Goal: Navigation & Orientation: Find specific page/section

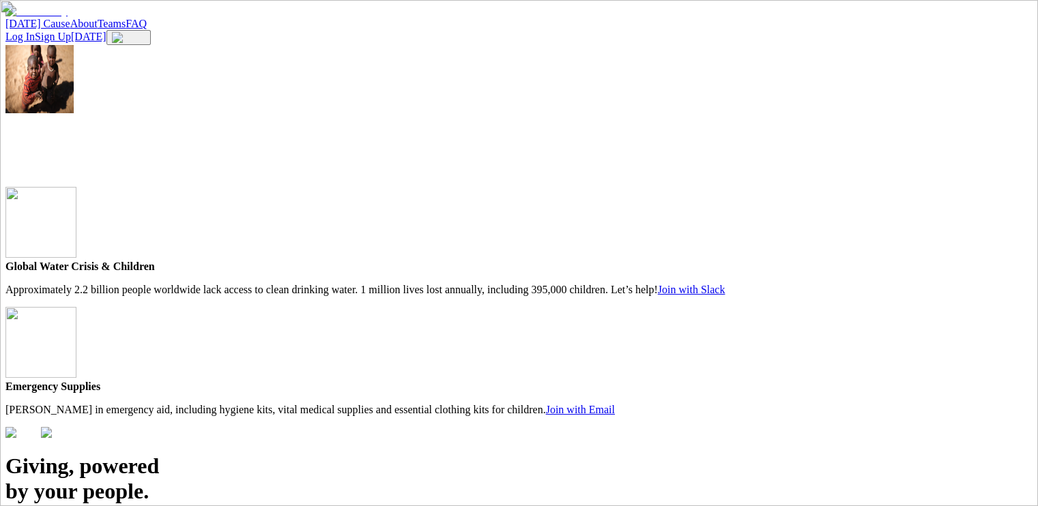
click at [70, 25] on link "[DATE] Cause" at bounding box center [37, 24] width 65 height 12
click at [98, 29] on link "About" at bounding box center [83, 24] width 27 height 12
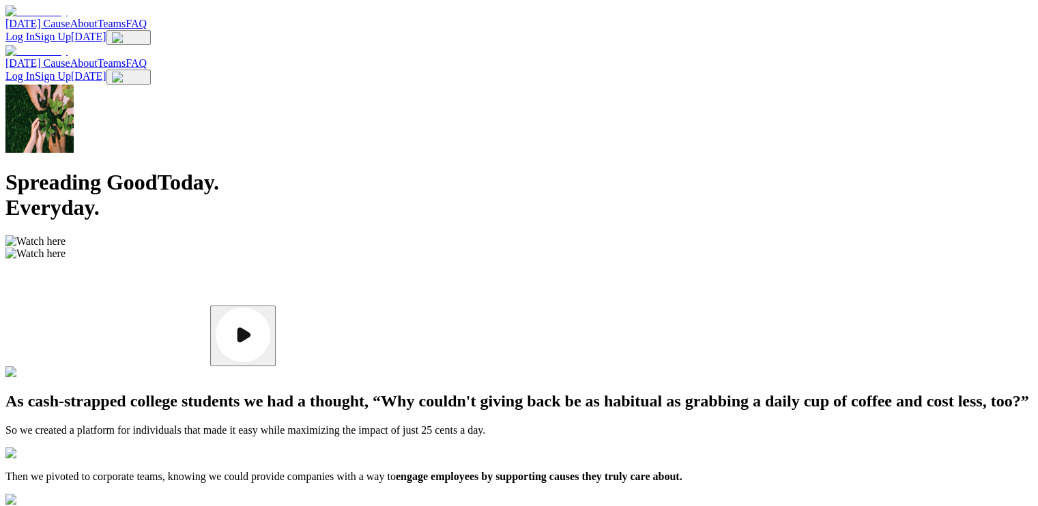
click at [126, 57] on link "Teams" at bounding box center [112, 63] width 29 height 12
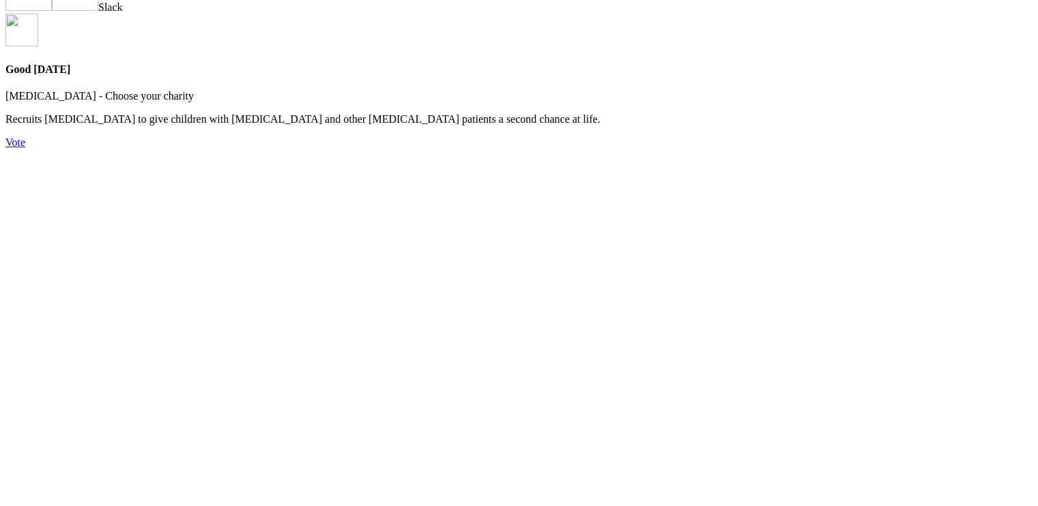
scroll to position [614, 0]
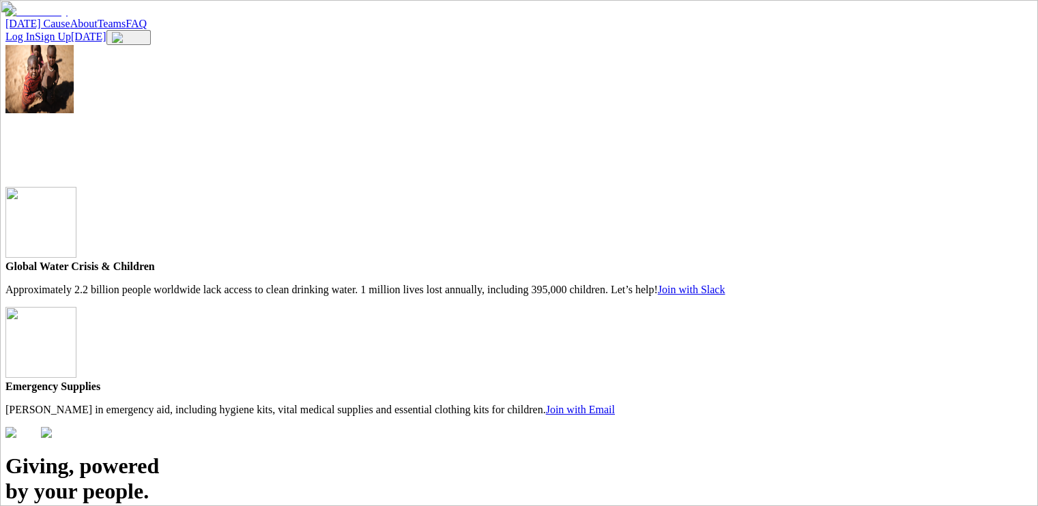
click at [98, 23] on link "About" at bounding box center [83, 24] width 27 height 12
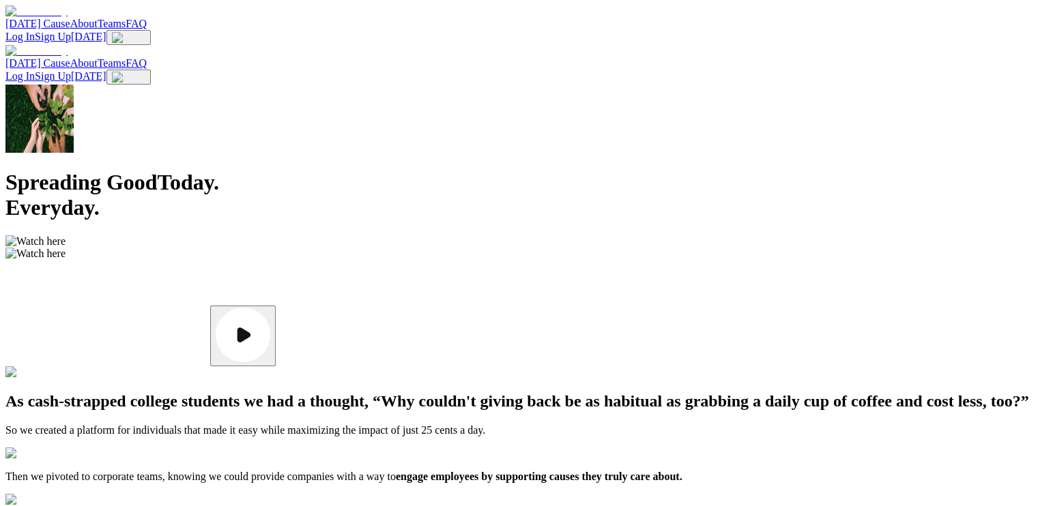
click at [126, 57] on link "Teams" at bounding box center [112, 63] width 29 height 12
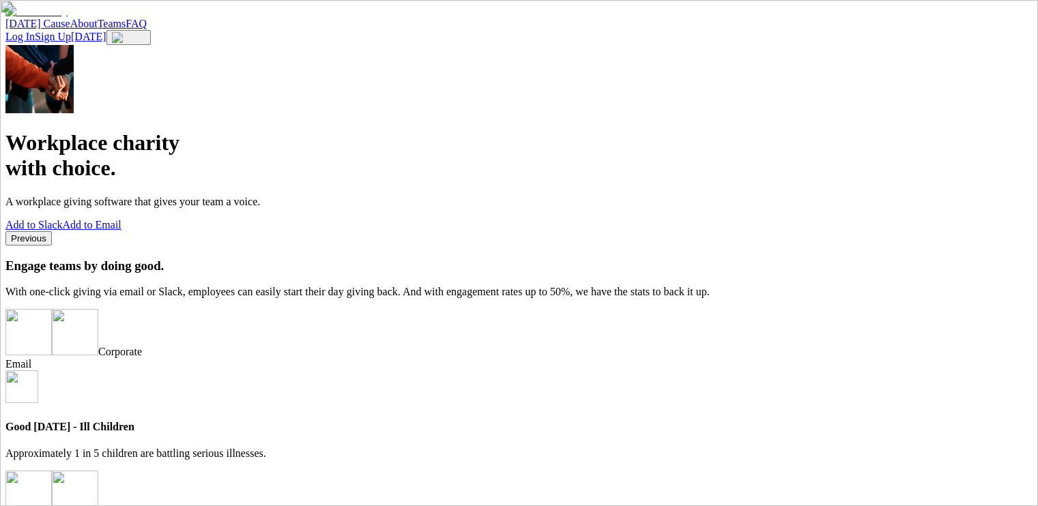
click at [106, 31] on link "Sign Up Today" at bounding box center [70, 37] width 71 height 12
